Goal: Obtain resource: Download file/media

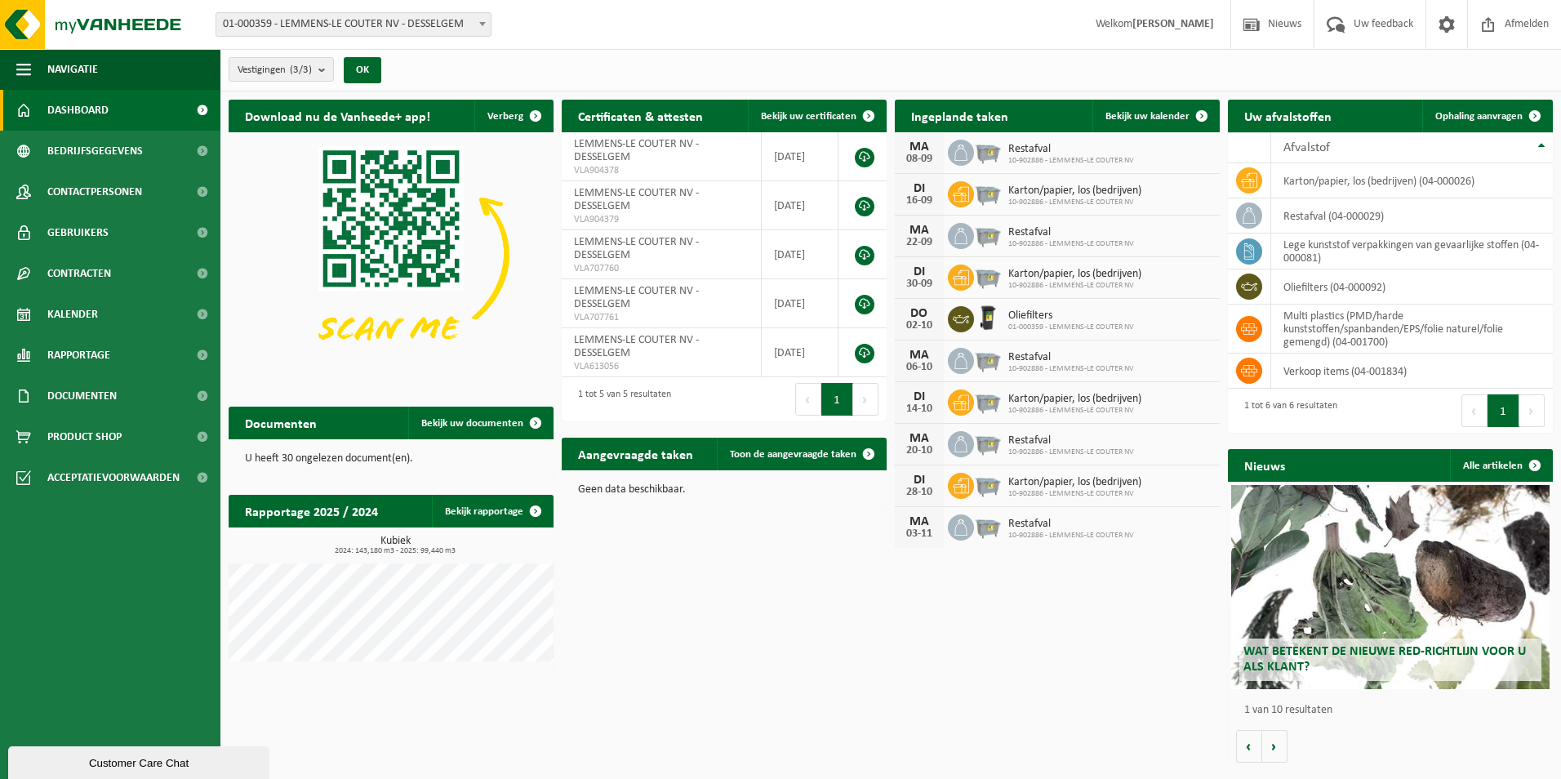
drag, startPoint x: 457, startPoint y: 422, endPoint x: 537, endPoint y: 443, distance: 82.8
click at [457, 422] on span "Bekijk uw documenten" at bounding box center [472, 423] width 102 height 11
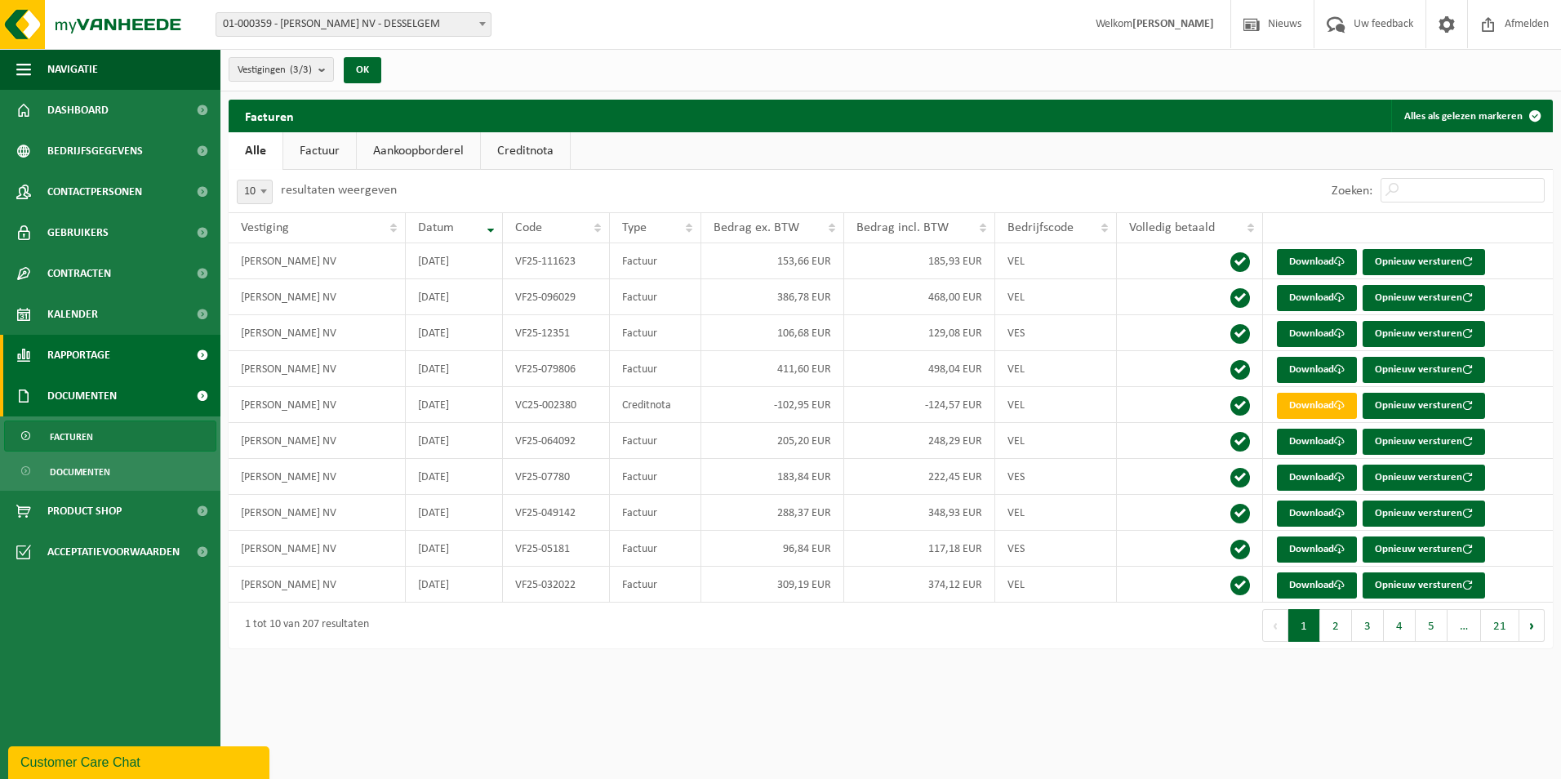
click at [145, 361] on link "Rapportage" at bounding box center [110, 355] width 220 height 41
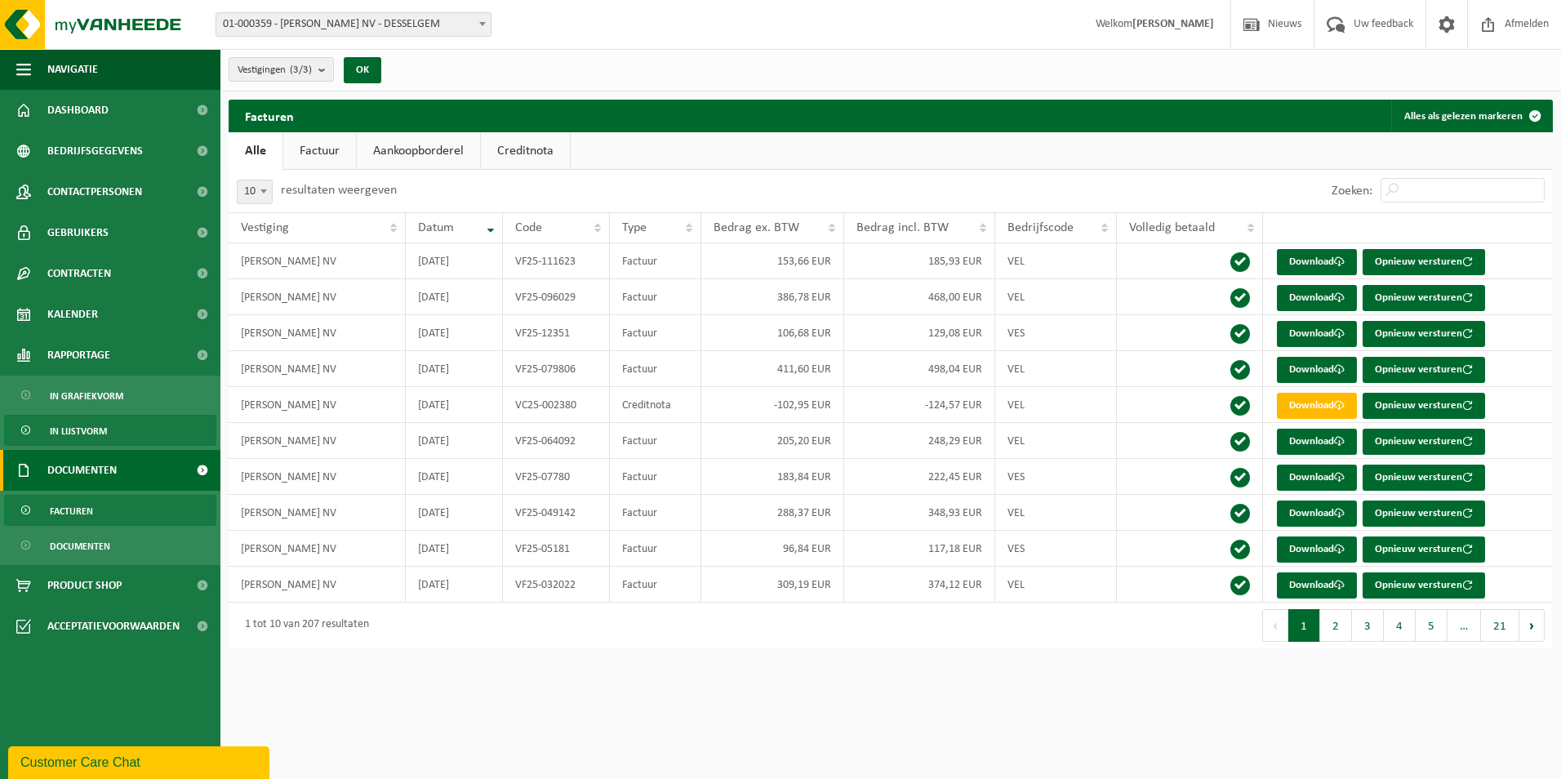
click at [128, 429] on link "In lijstvorm" at bounding box center [110, 430] width 212 height 31
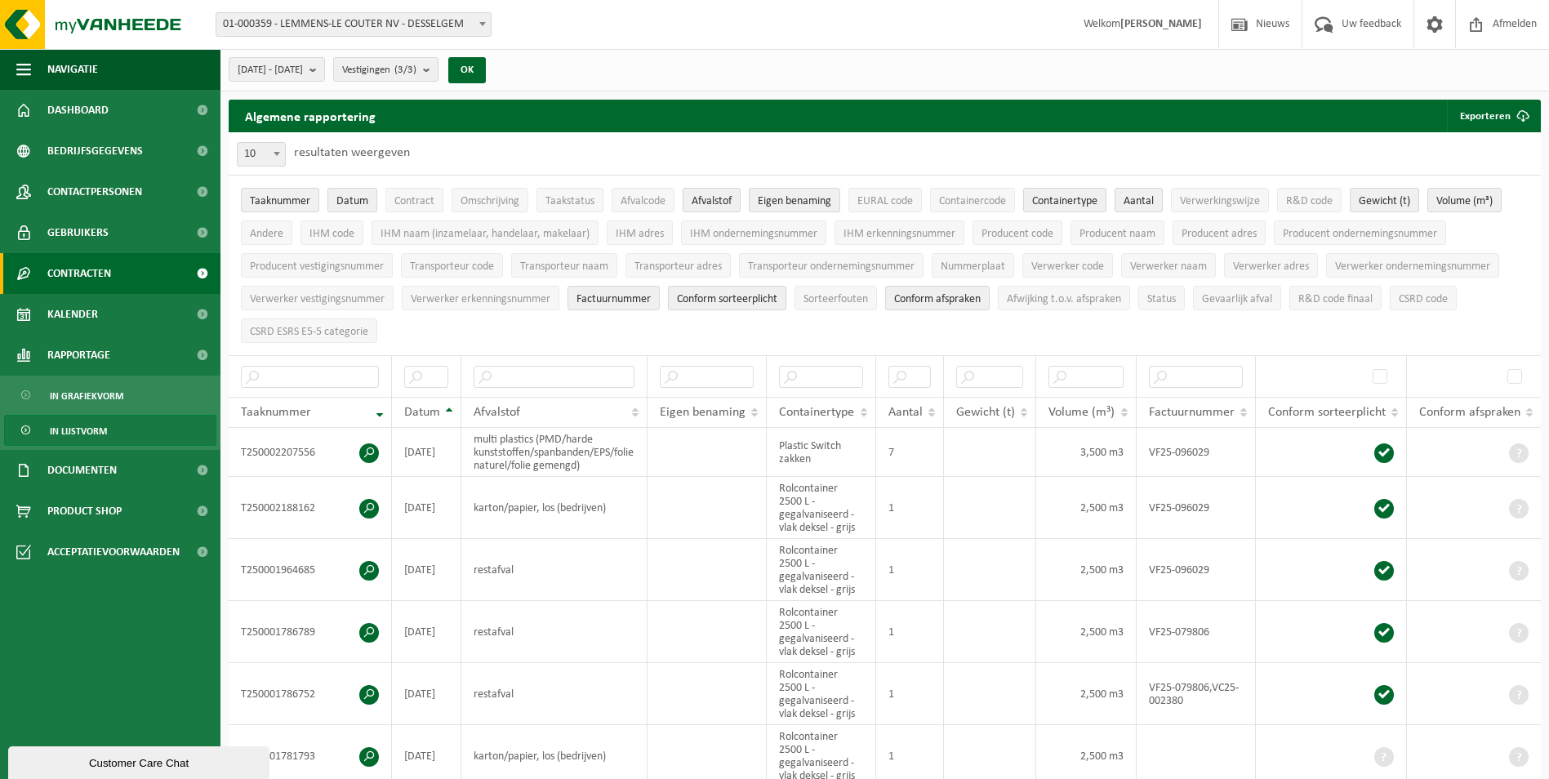
click at [172, 268] on link "Contracten" at bounding box center [110, 273] width 220 height 41
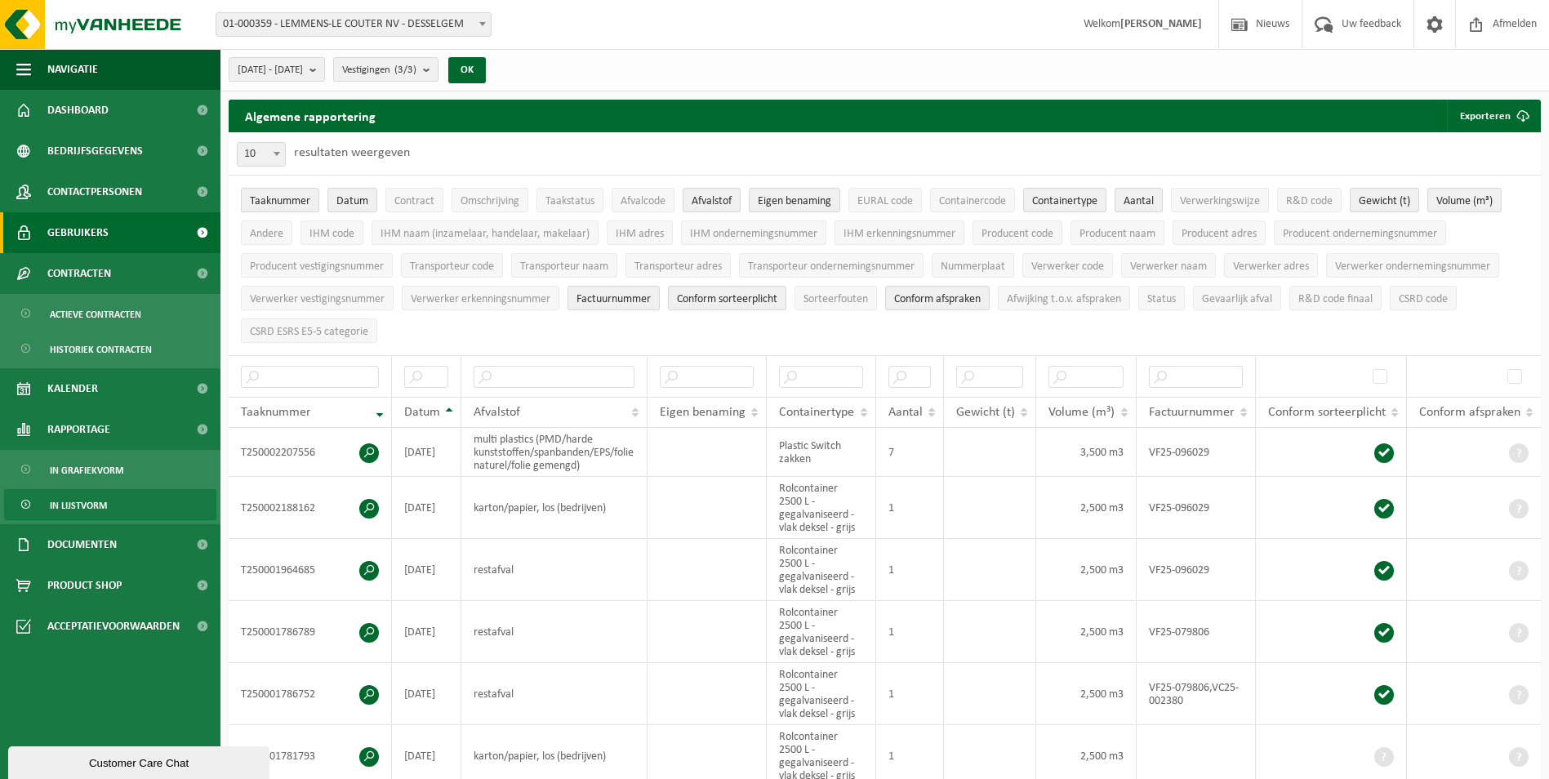
click at [173, 234] on link "Gebruikers" at bounding box center [110, 232] width 220 height 41
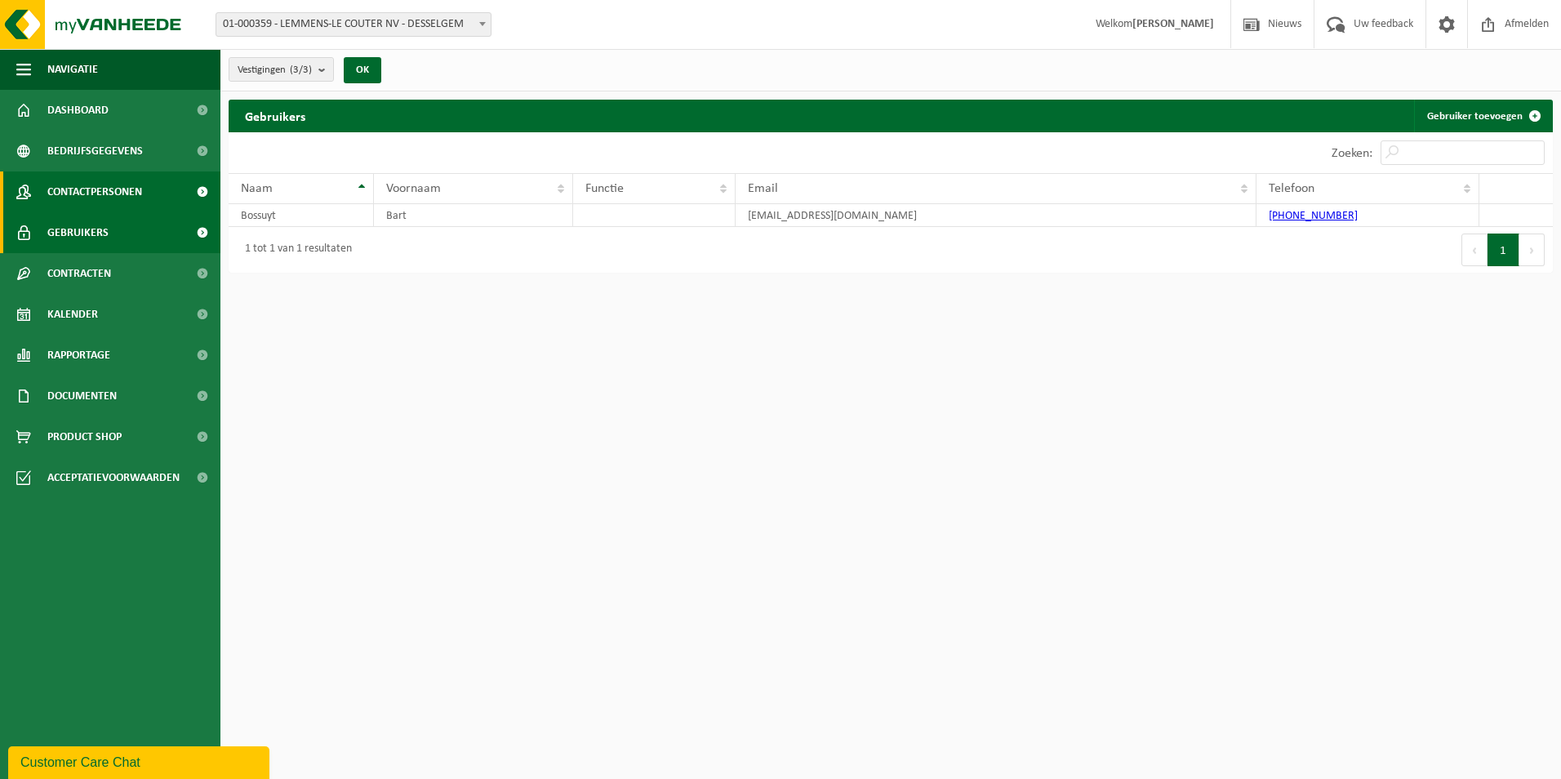
click at [176, 198] on link "Contactpersonen" at bounding box center [110, 191] width 220 height 41
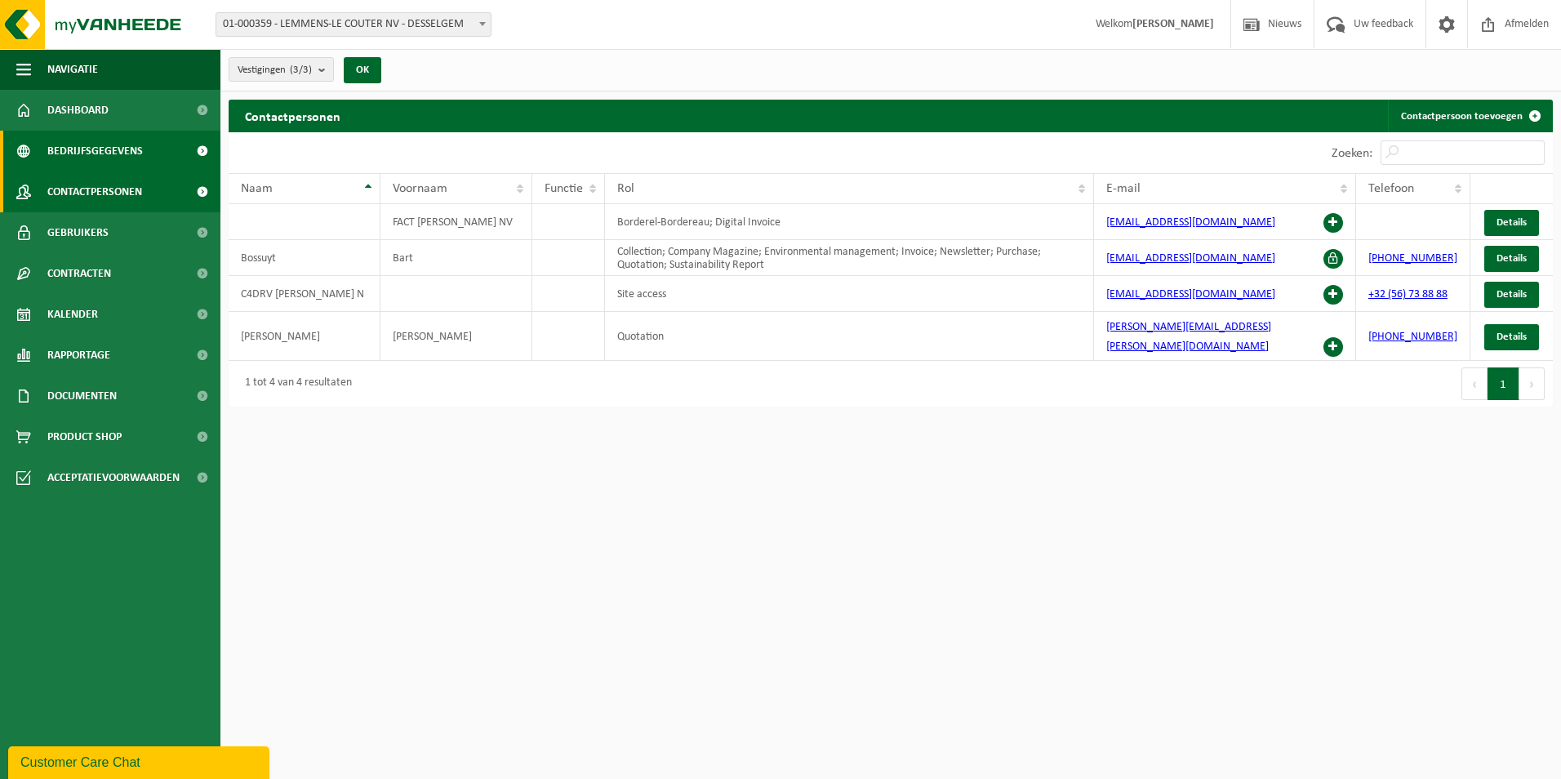
click at [117, 153] on span "Bedrijfsgegevens" at bounding box center [95, 151] width 96 height 41
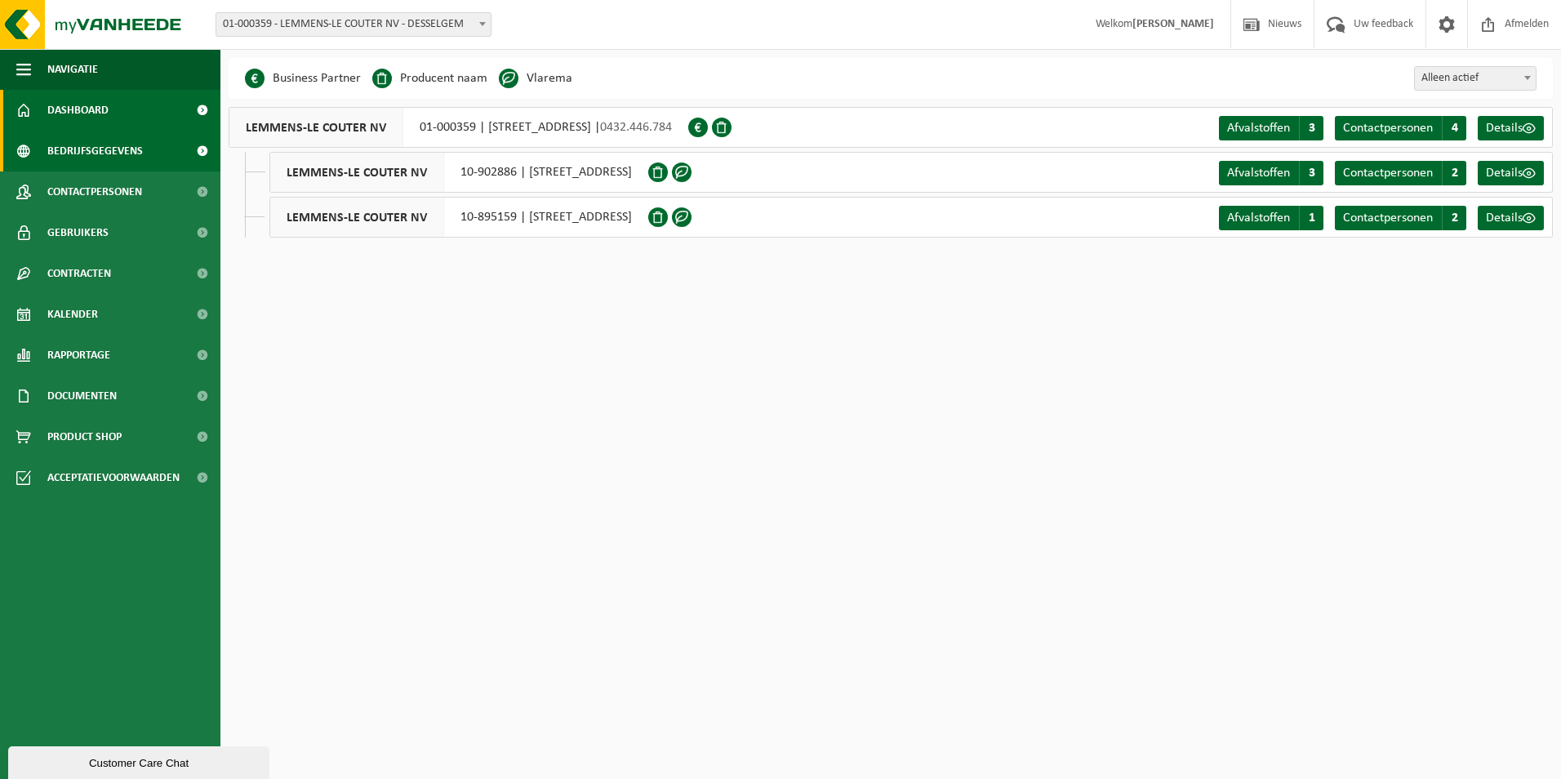
click at [139, 110] on link "Dashboard" at bounding box center [110, 110] width 220 height 41
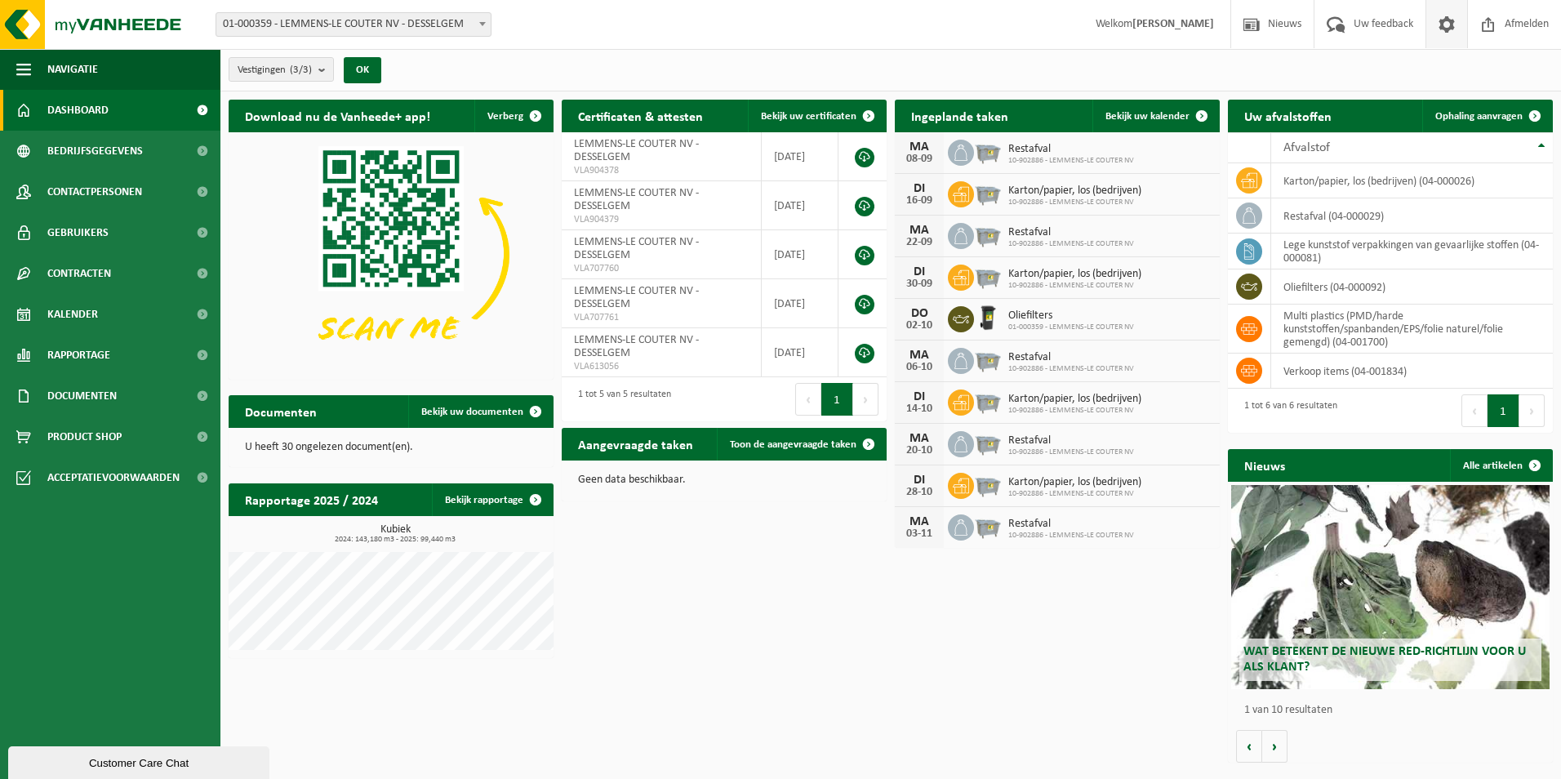
click at [1443, 27] on span at bounding box center [1446, 24] width 24 height 48
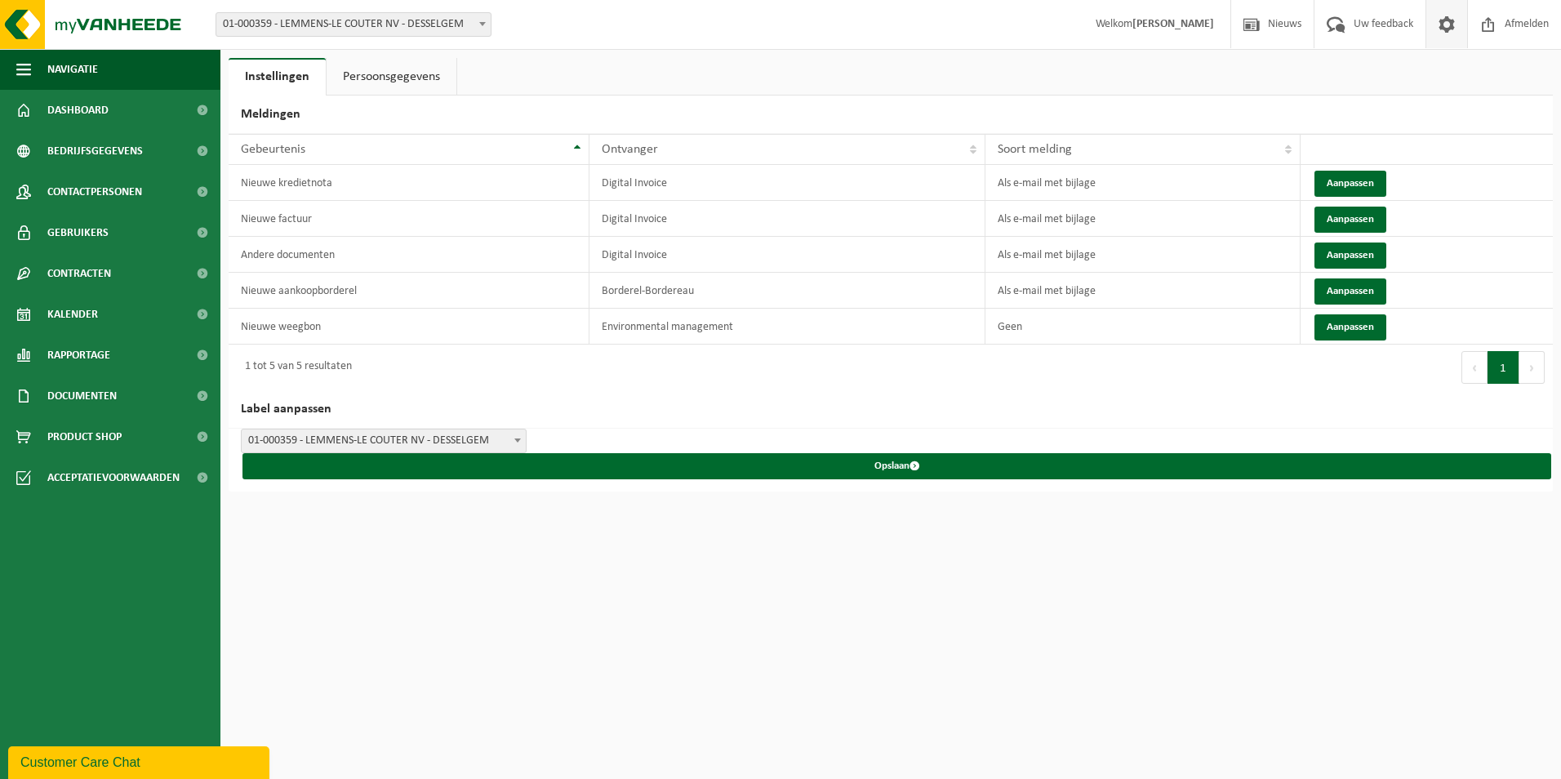
click at [1443, 27] on span at bounding box center [1446, 24] width 24 height 48
click at [1274, 20] on span "Nieuws" at bounding box center [1285, 24] width 42 height 48
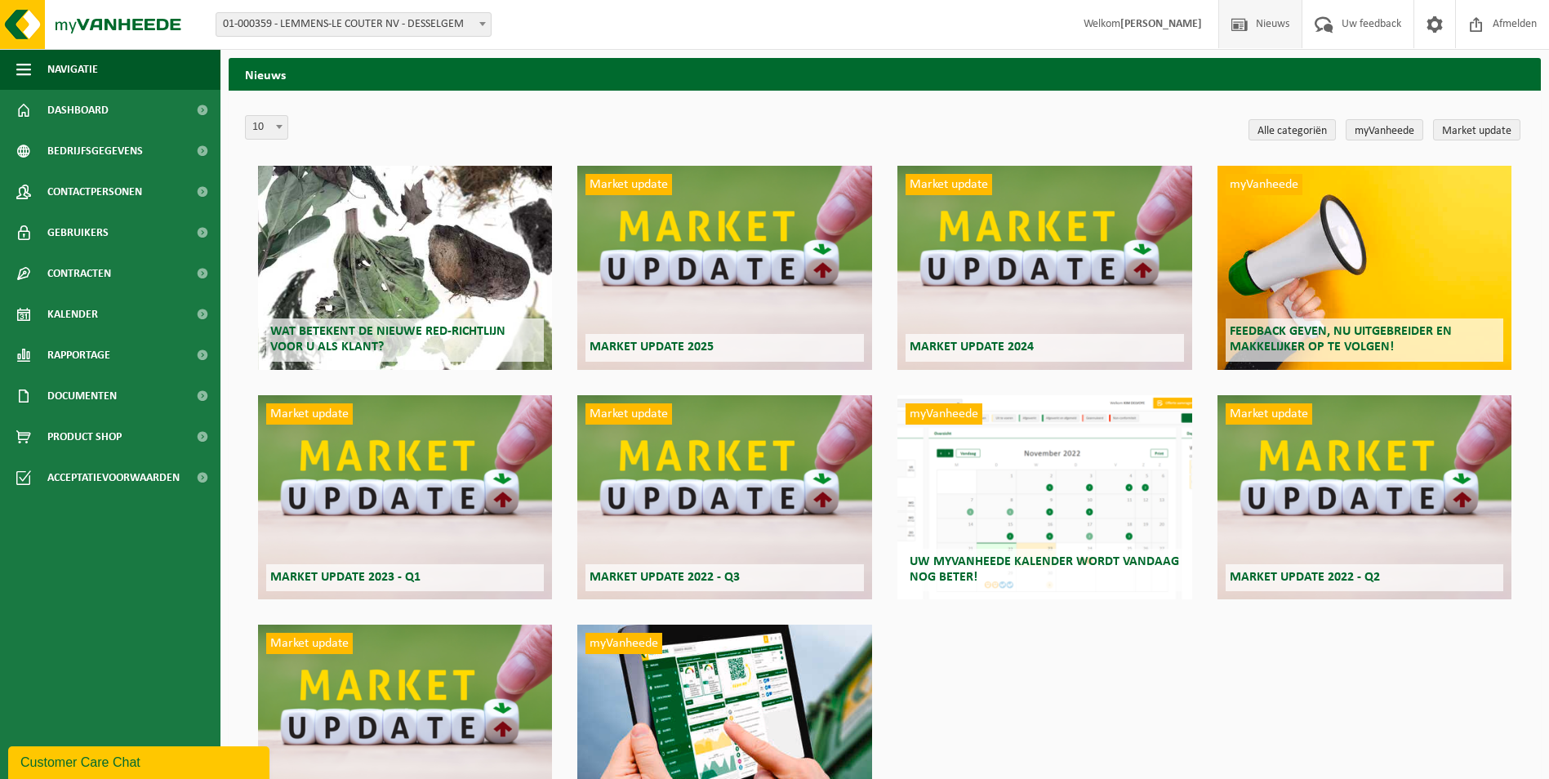
click at [1132, 25] on span "Welkom Bart Bossuyt" at bounding box center [1142, 24] width 151 height 48
click at [109, 351] on span "Rapportage" at bounding box center [78, 355] width 63 height 41
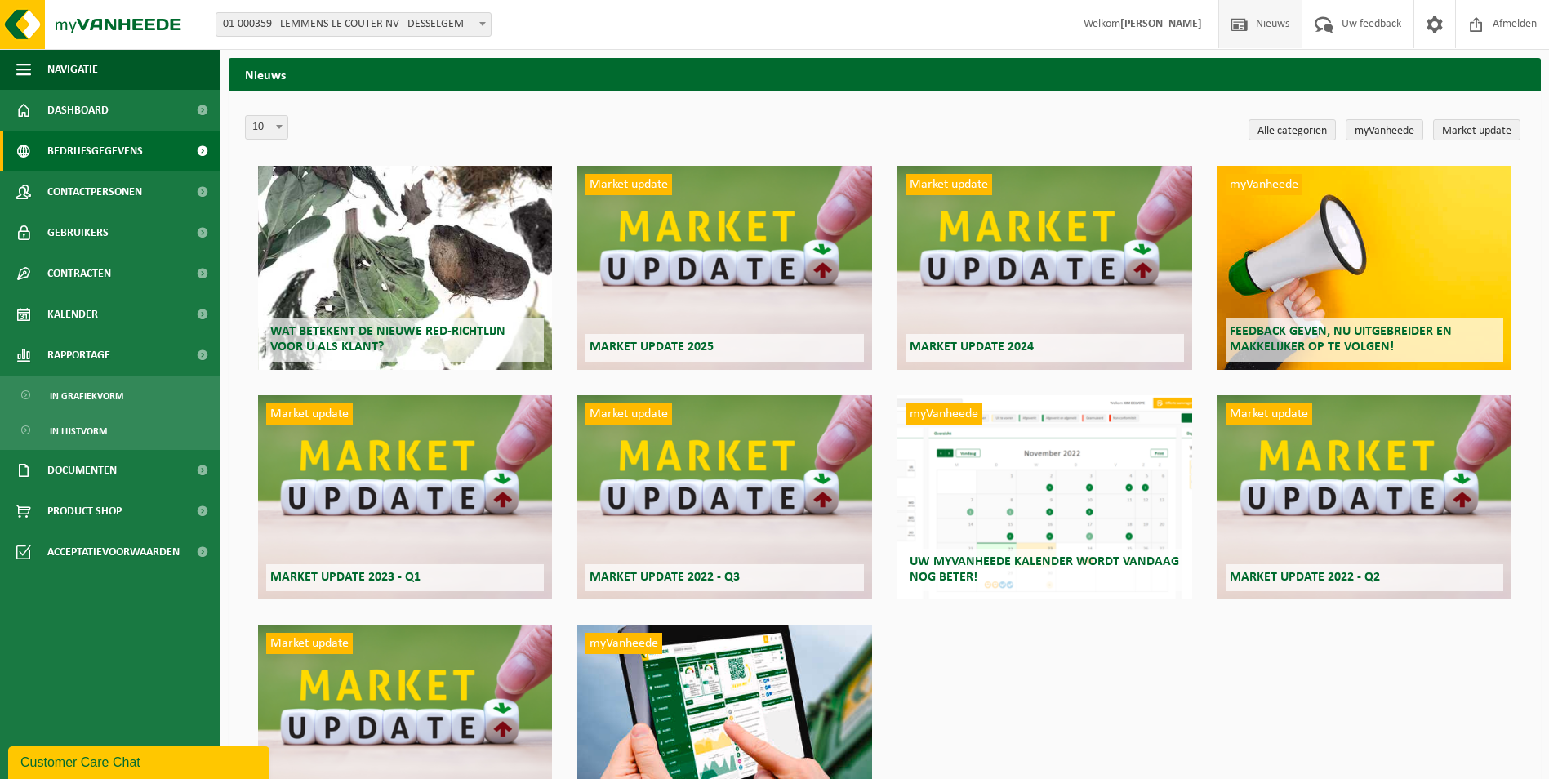
click at [132, 157] on span "Bedrijfsgegevens" at bounding box center [95, 151] width 96 height 41
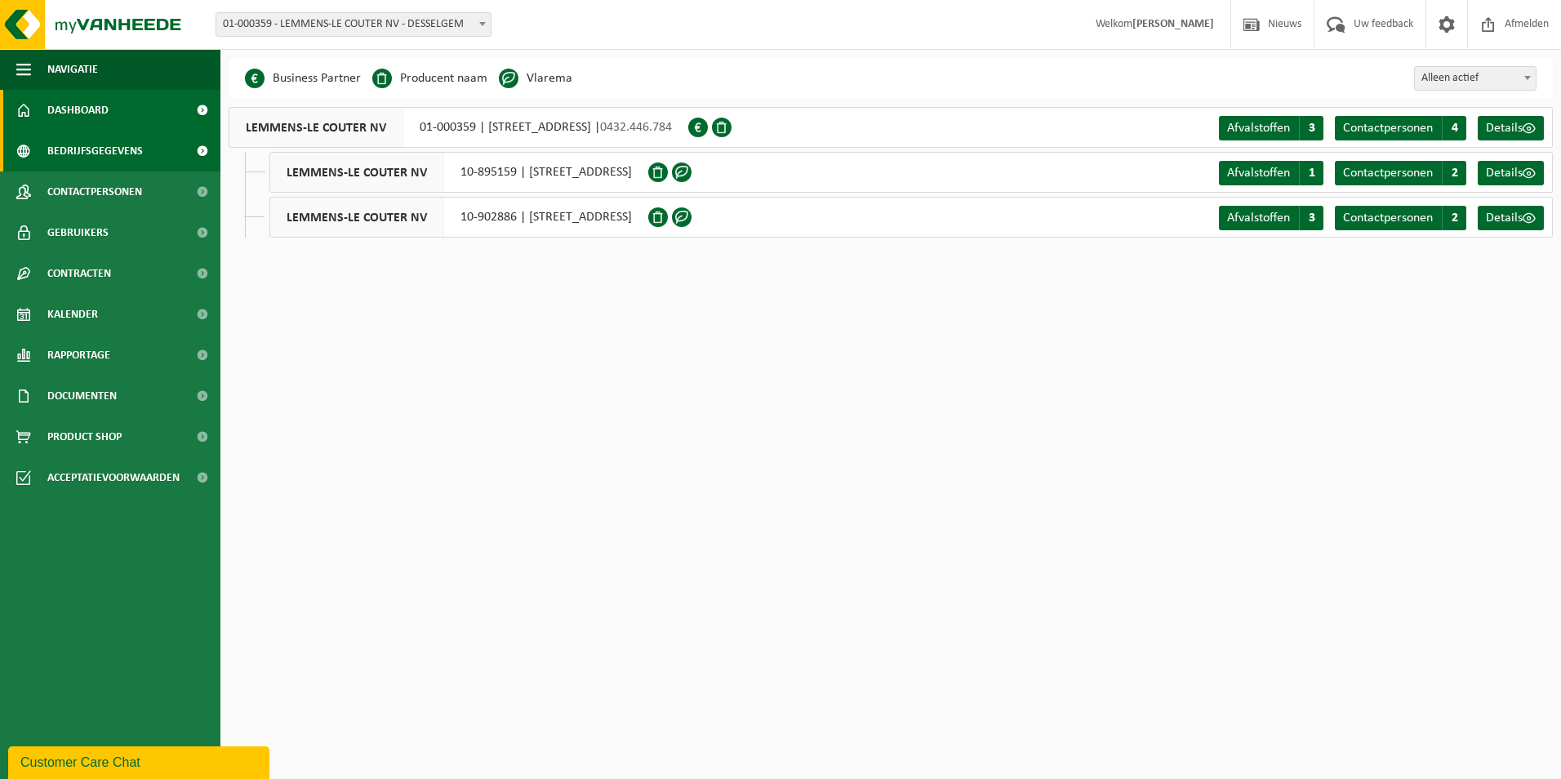
click at [78, 113] on span "Dashboard" at bounding box center [77, 110] width 61 height 41
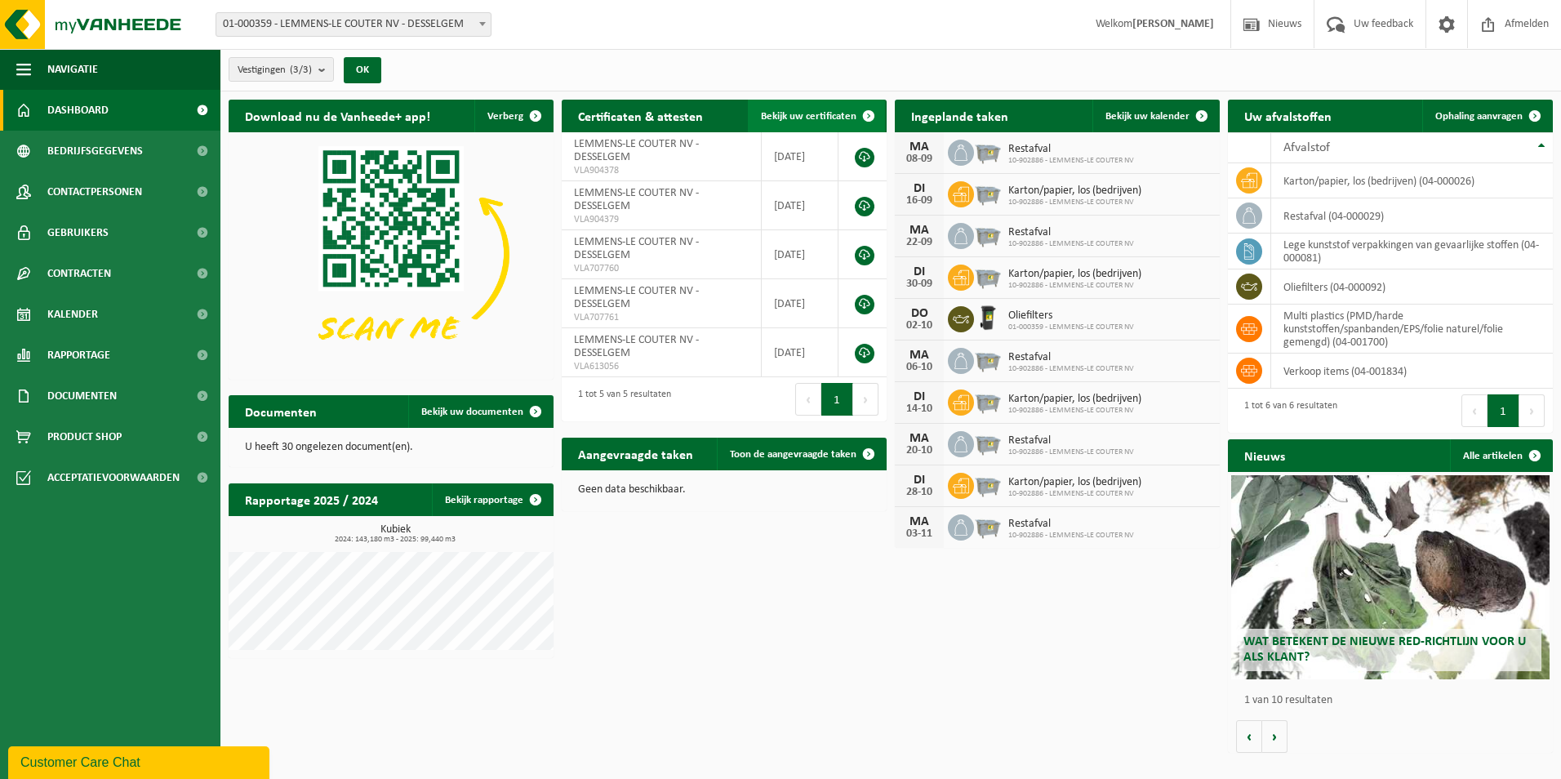
click at [812, 114] on span "Bekijk uw certificaten" at bounding box center [809, 116] width 96 height 11
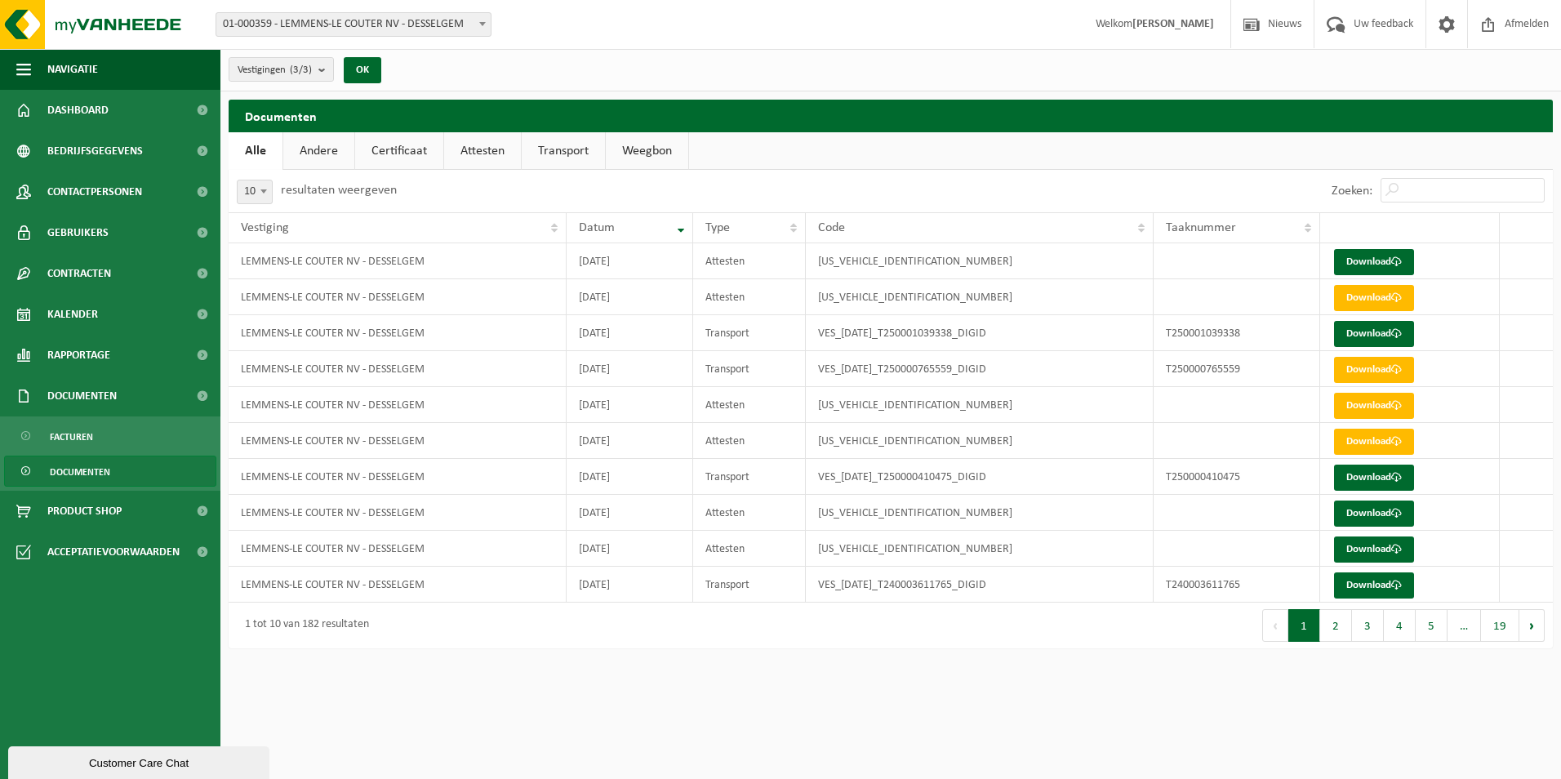
click at [496, 155] on link "Attesten" at bounding box center [482, 151] width 77 height 38
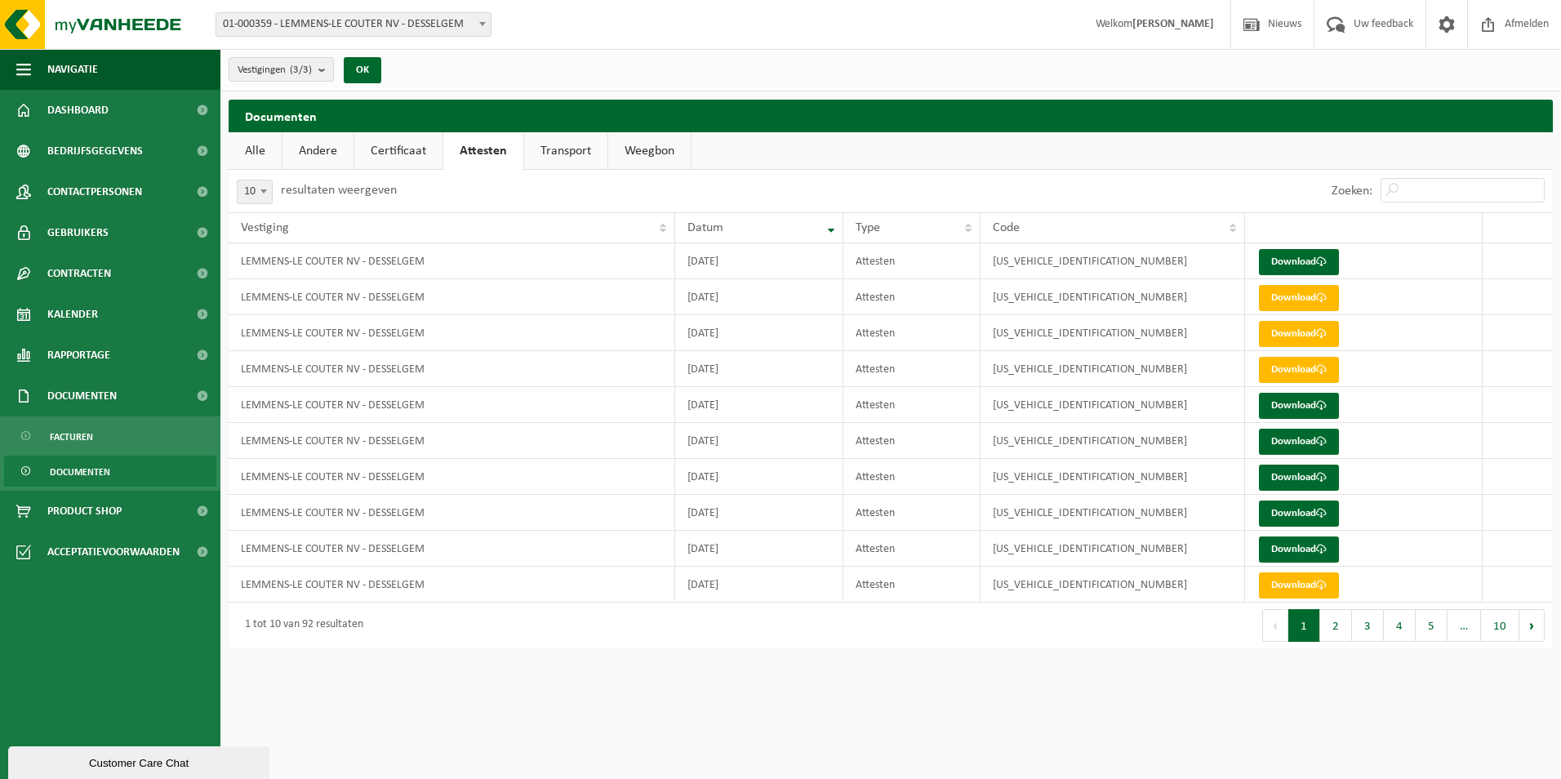
click at [549, 154] on link "Transport" at bounding box center [565, 151] width 83 height 38
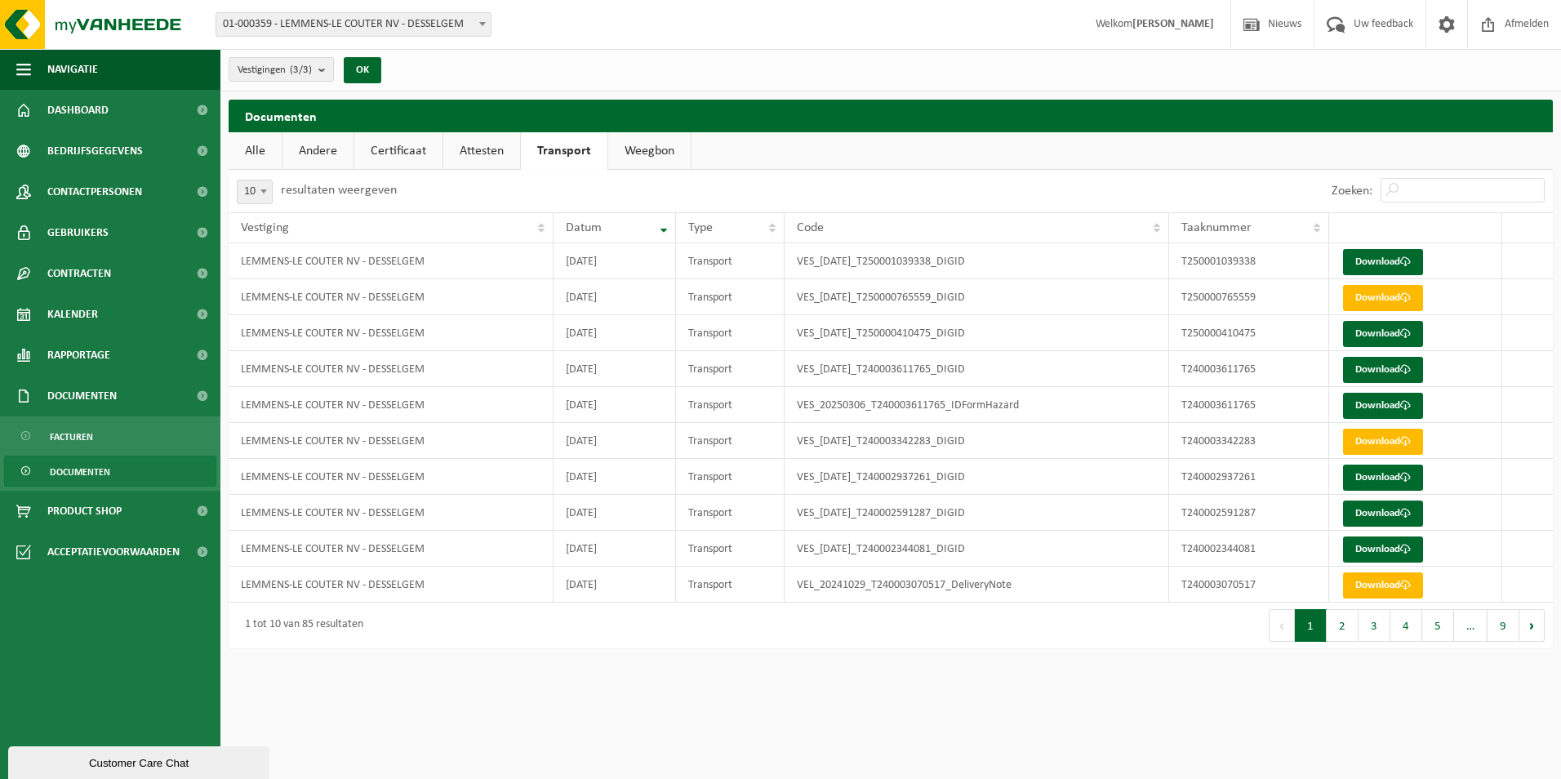
click at [395, 157] on link "Certificaat" at bounding box center [398, 151] width 88 height 38
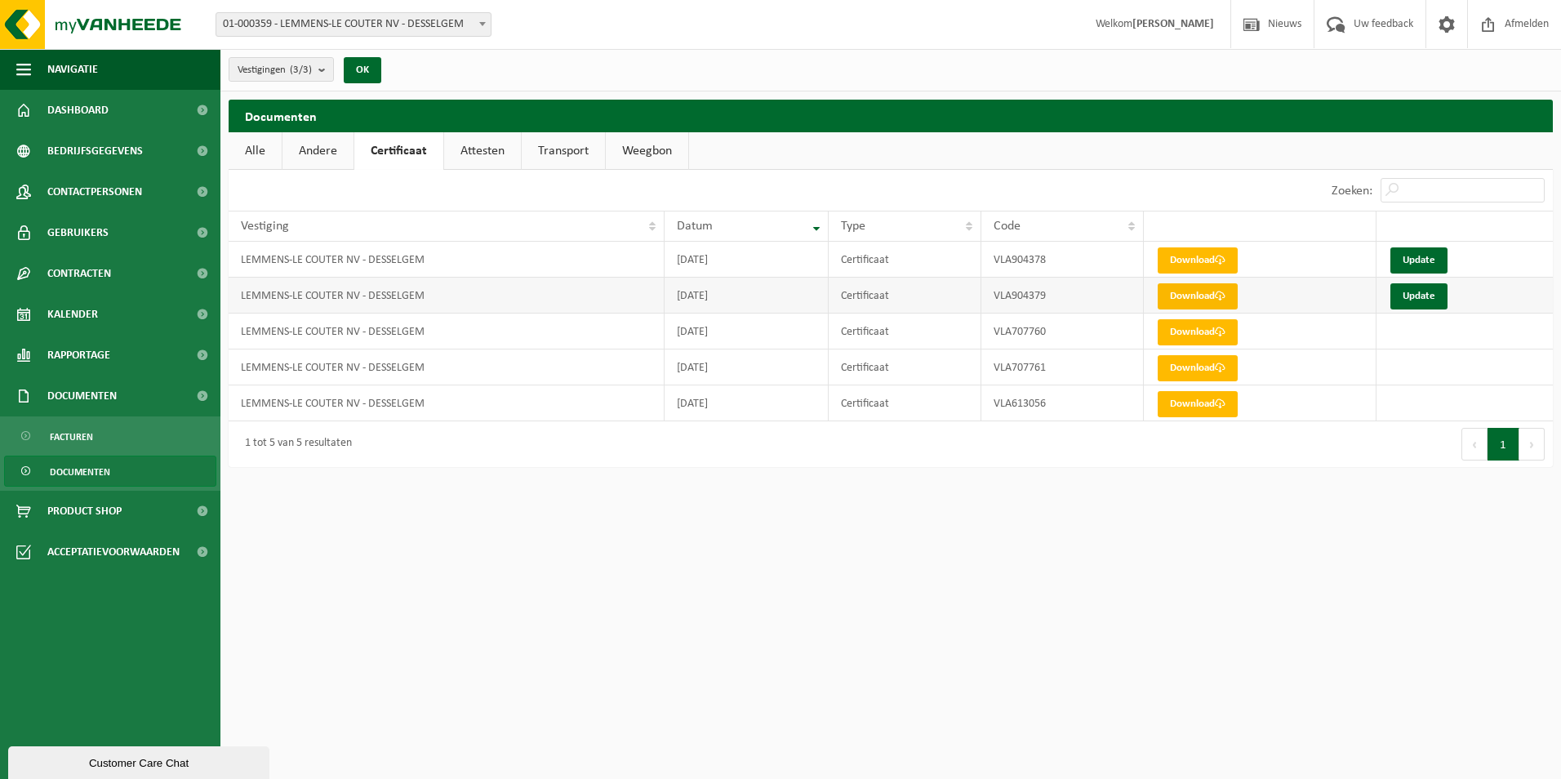
click at [1185, 292] on link "Download" at bounding box center [1198, 296] width 80 height 26
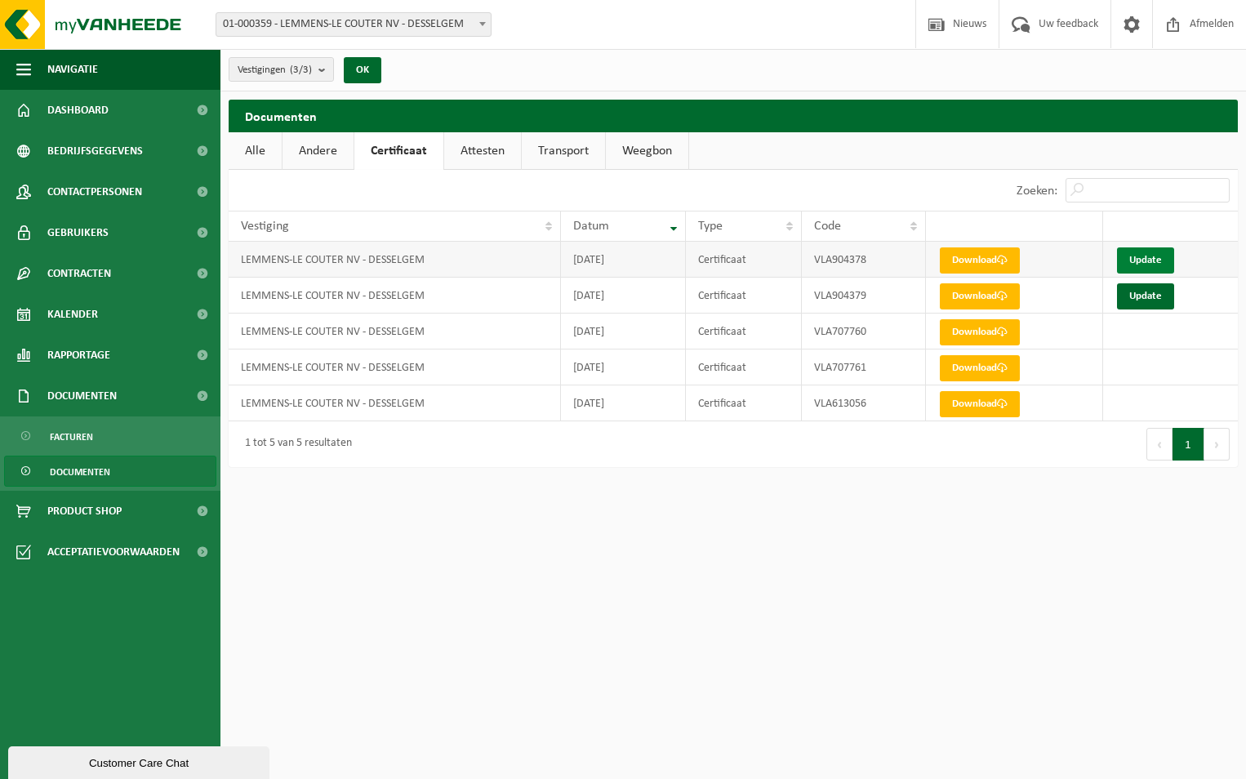
click at [1155, 256] on link "Update" at bounding box center [1145, 260] width 57 height 26
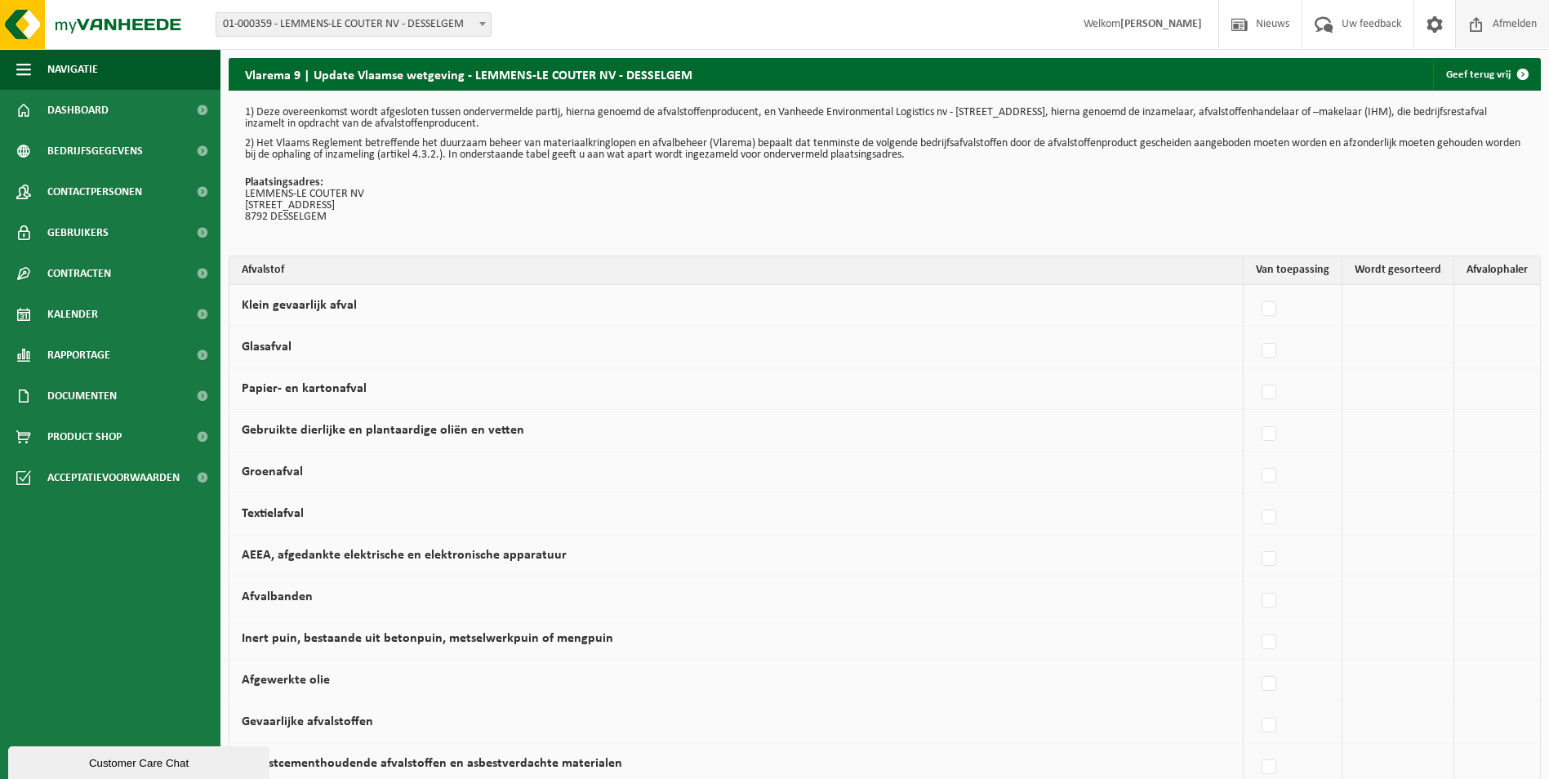
click at [1233, 23] on span "Afmelden" at bounding box center [1514, 24] width 52 height 48
